Goal: Check status: Check status

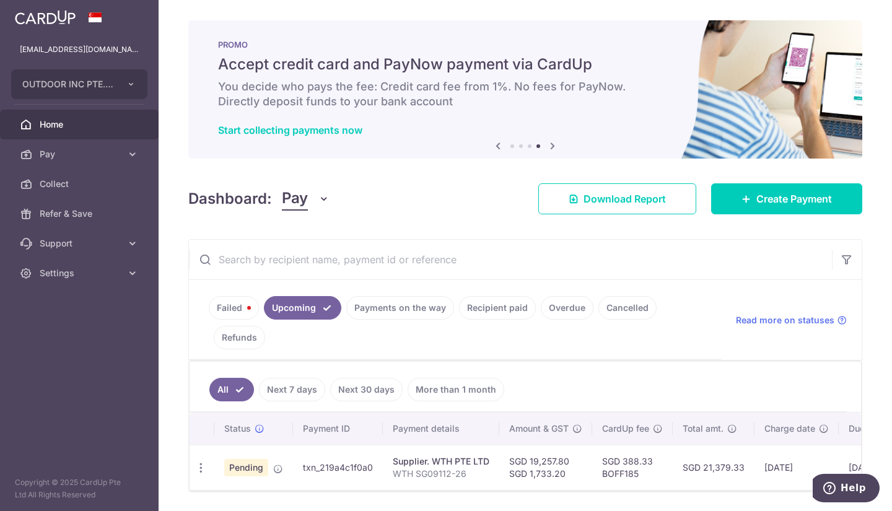
scroll to position [0, 4]
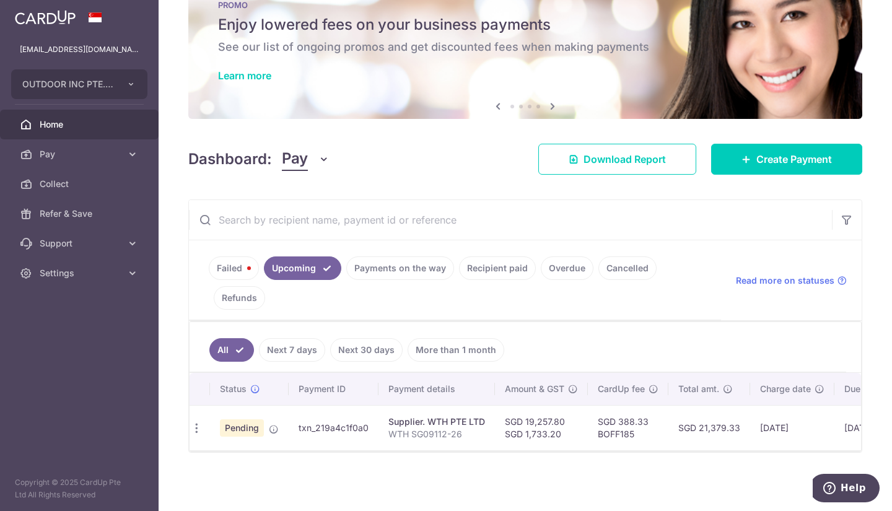
click at [237, 271] on link "Failed" at bounding box center [234, 268] width 50 height 24
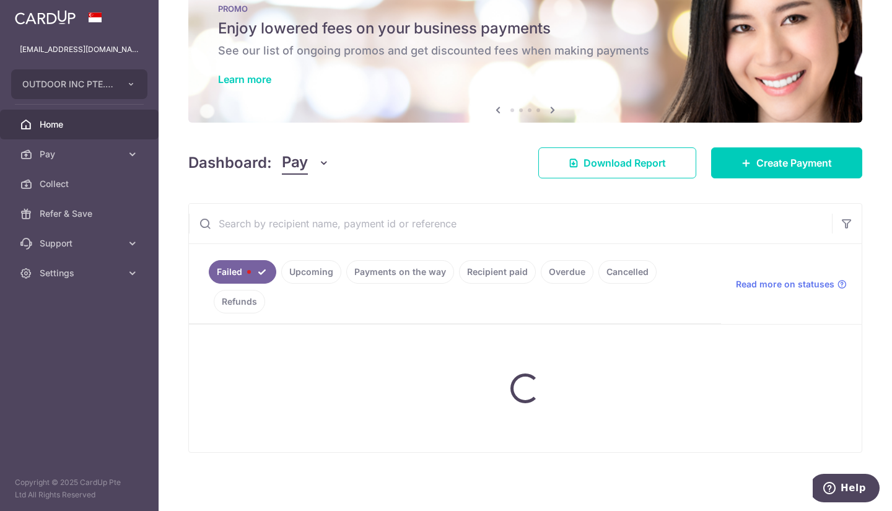
scroll to position [46, 0]
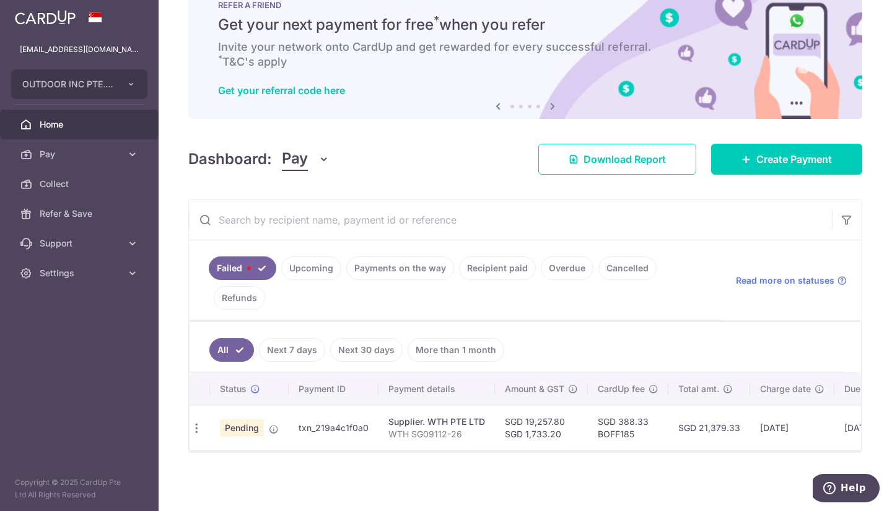
click at [318, 262] on link "Upcoming" at bounding box center [311, 268] width 60 height 24
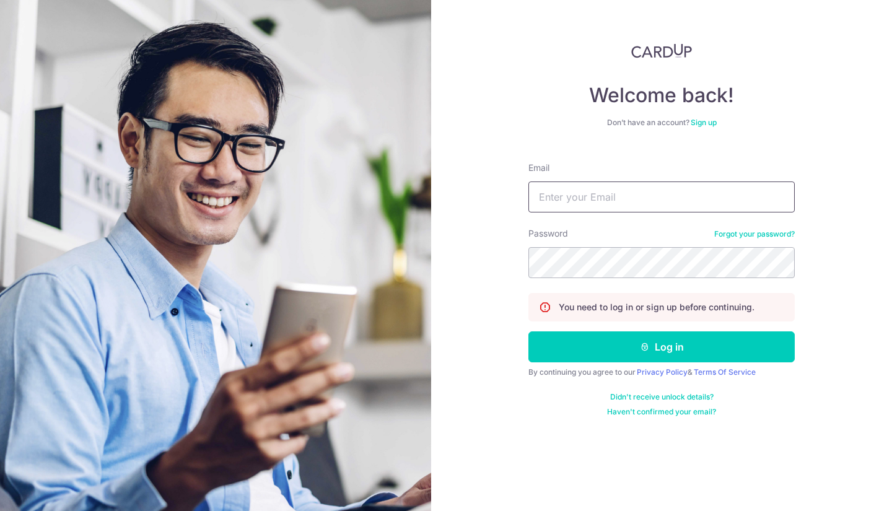
click at [608, 195] on input "Email" at bounding box center [661, 197] width 266 height 31
type input "[EMAIL_ADDRESS][DOMAIN_NAME]"
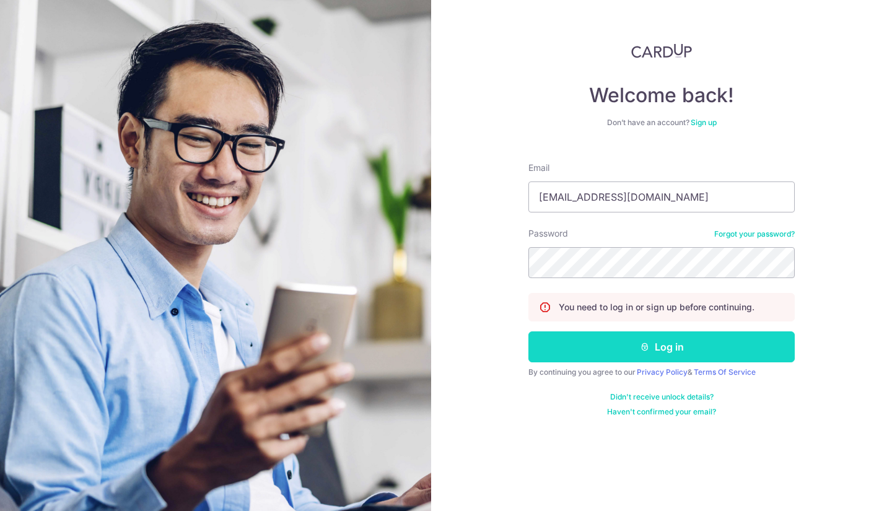
click at [605, 347] on button "Log in" at bounding box center [661, 346] width 266 height 31
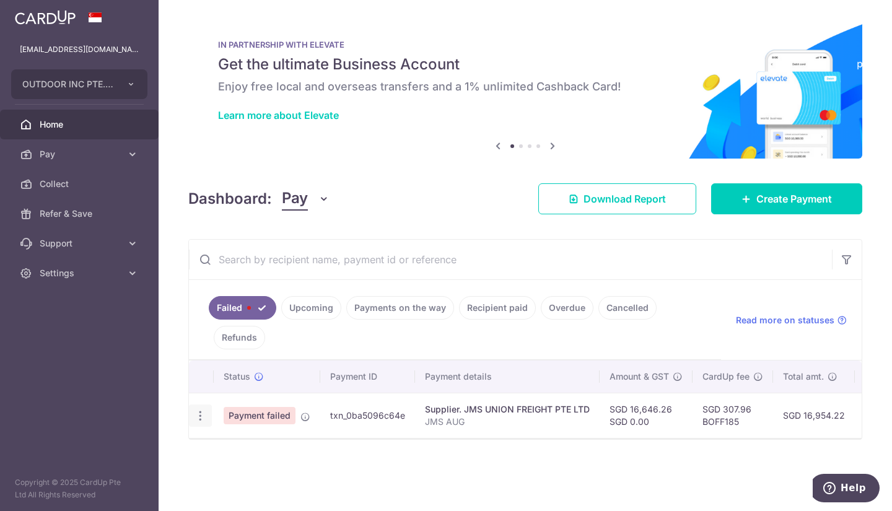
click at [204, 417] on icon "button" at bounding box center [200, 416] width 13 height 13
click at [221, 433] on ul at bounding box center [254, 434] width 130 height 11
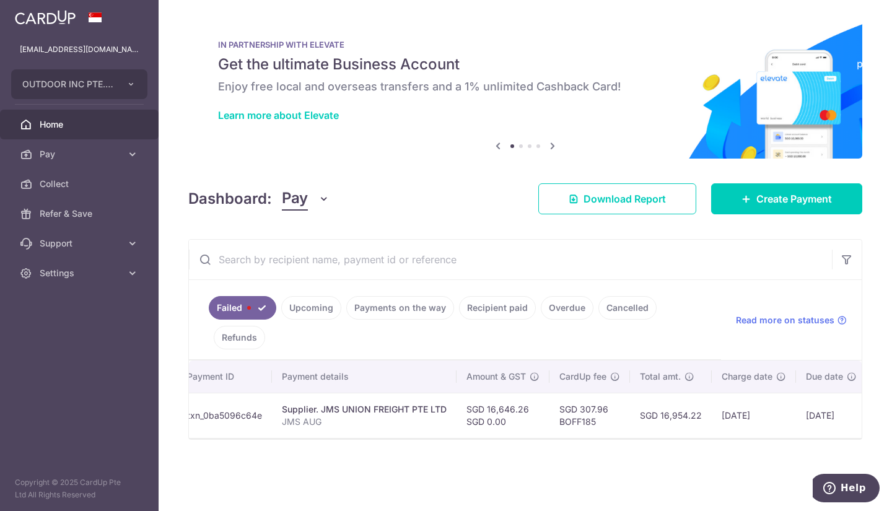
scroll to position [0, 236]
